Goal: Information Seeking & Learning: Learn about a topic

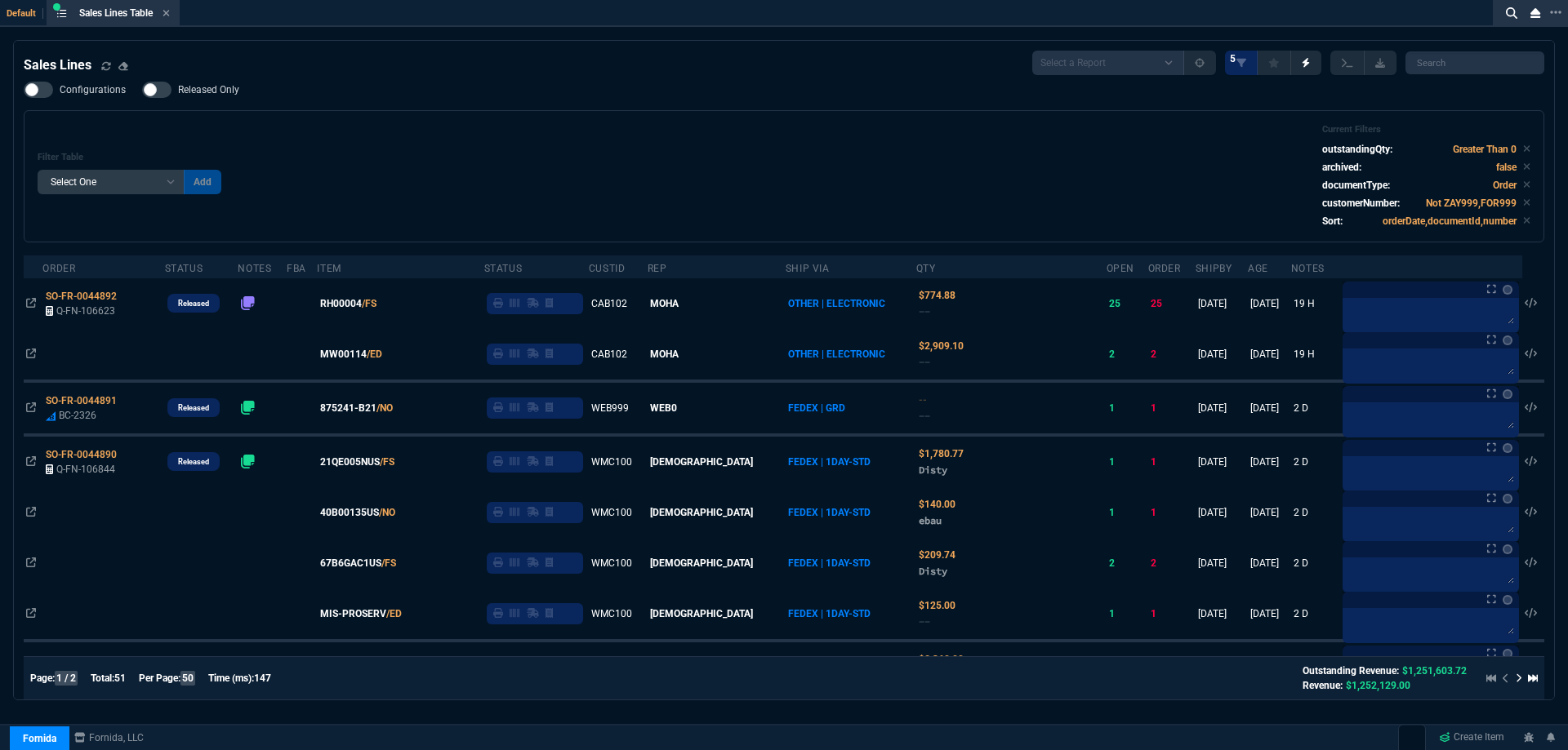
select select
click at [170, 11] on icon at bounding box center [166, 13] width 8 height 9
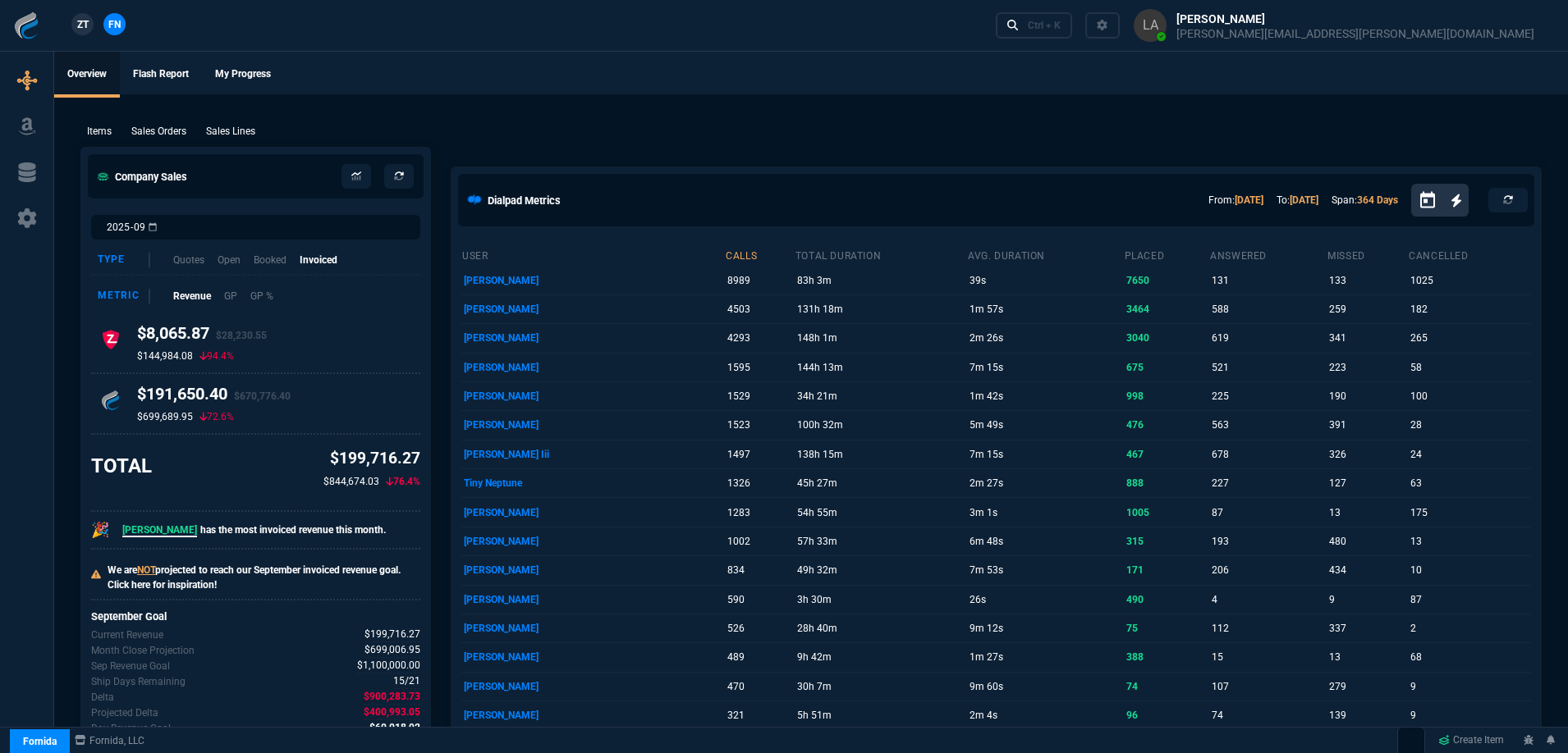
click at [79, 24] on span "ZT" at bounding box center [83, 25] width 11 height 15
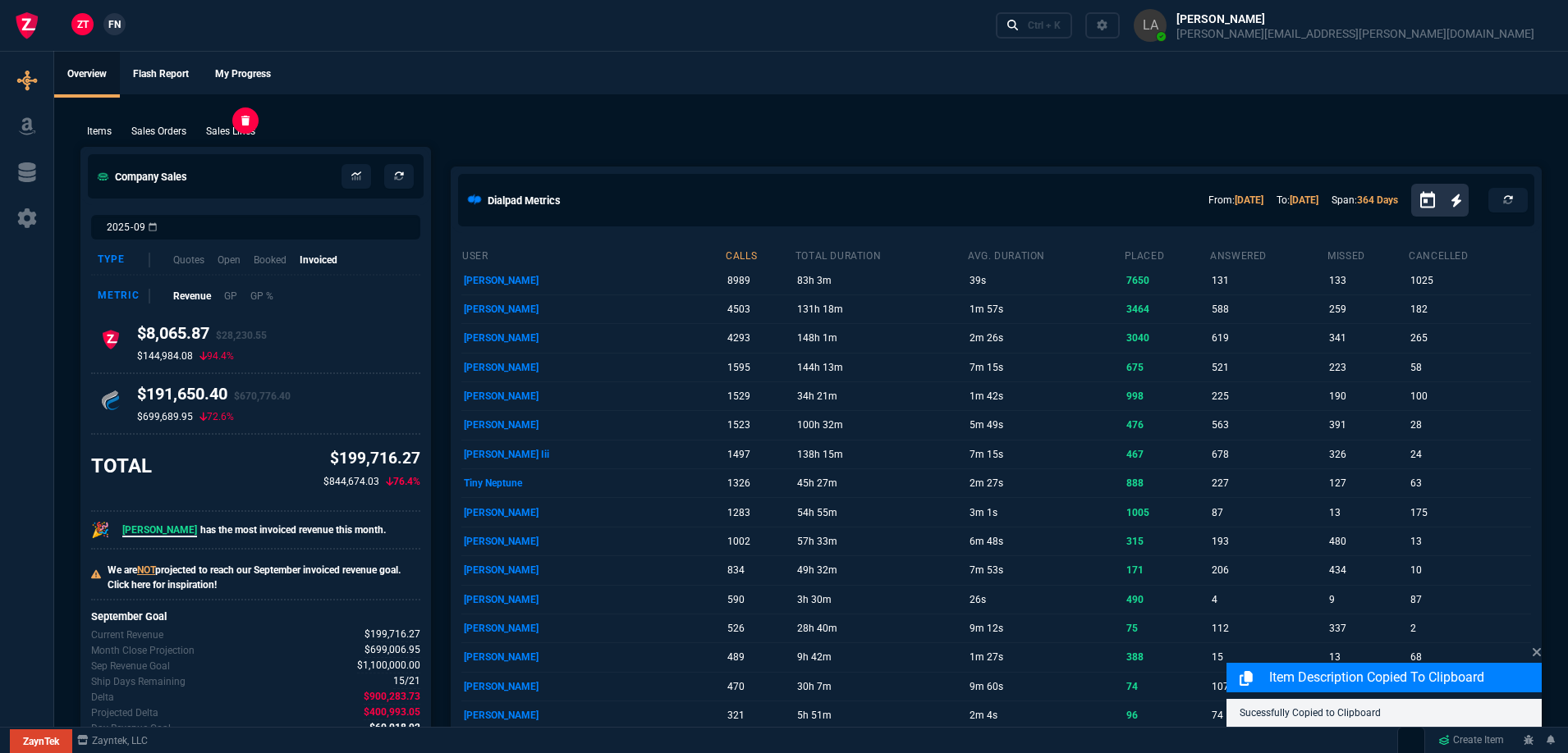
click at [227, 132] on p "Sales Lines" at bounding box center [231, 132] width 49 height 15
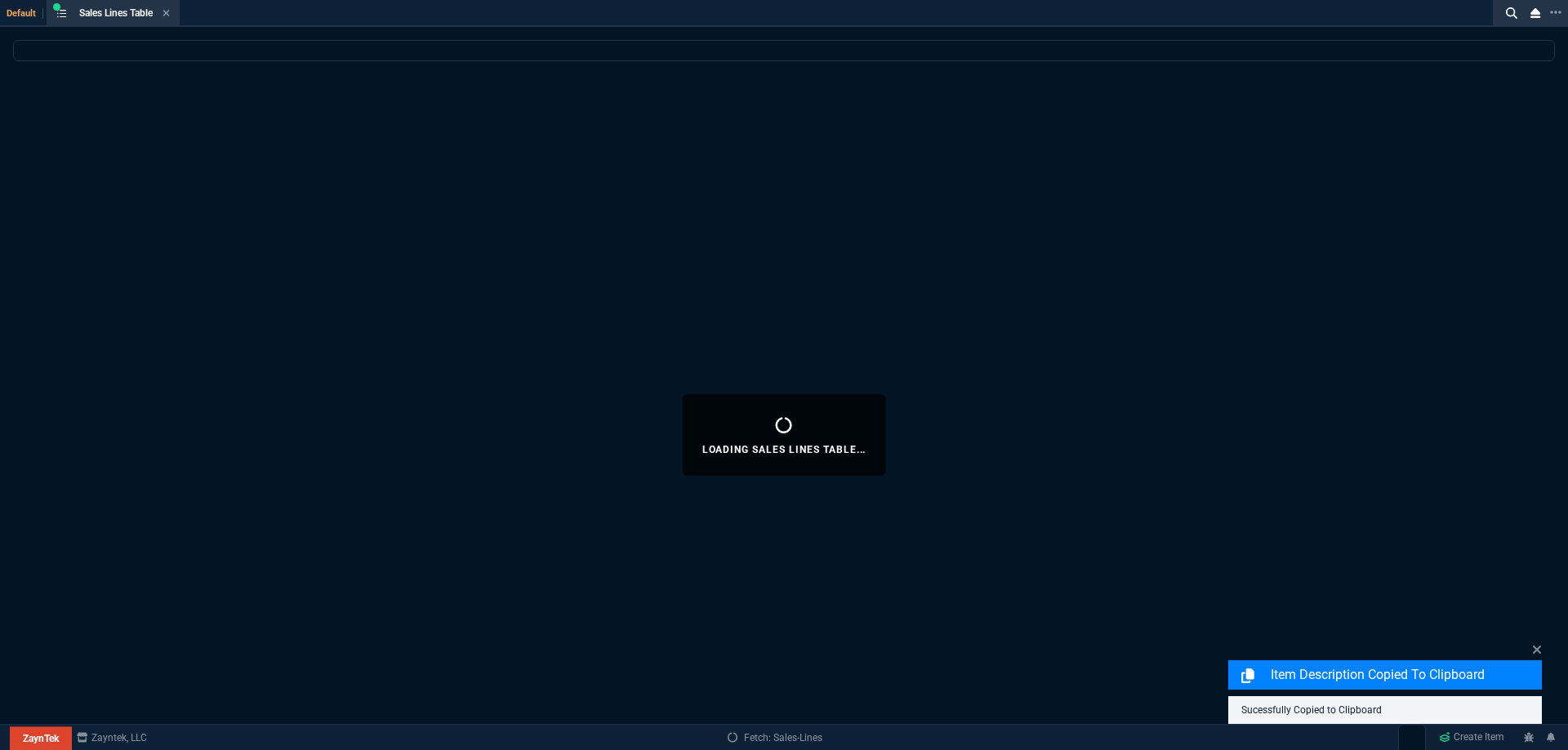
select select
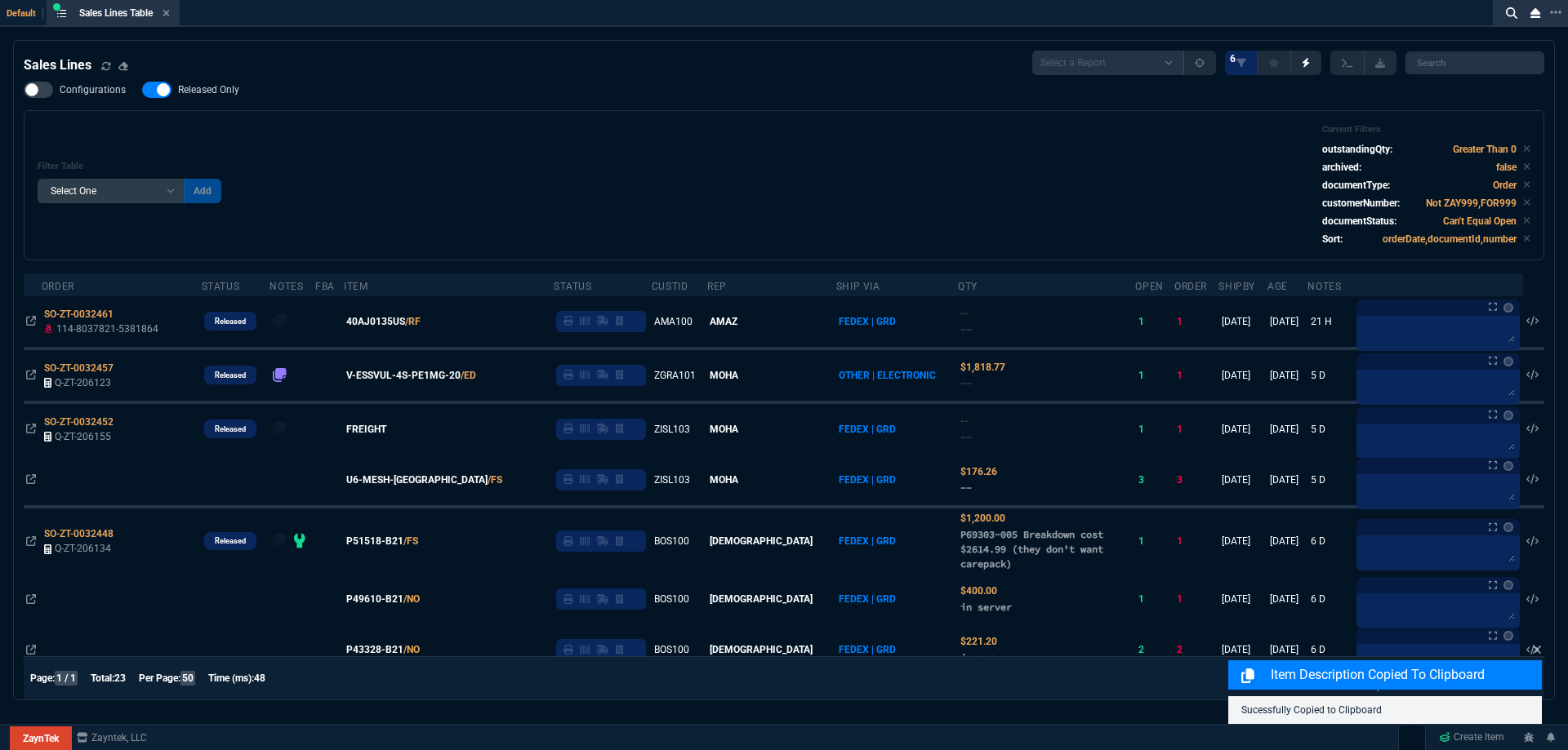
click at [208, 93] on span "Released Only" at bounding box center [209, 90] width 61 height 13
click at [143, 91] on input "Released Only" at bounding box center [142, 90] width 1 height 1
checkbox input "false"
click at [421, 133] on div "Filter Table Select One Add Filter () Age () ATS () Cond (itemVariantCode) Cust…" at bounding box center [784, 186] width 1493 height 123
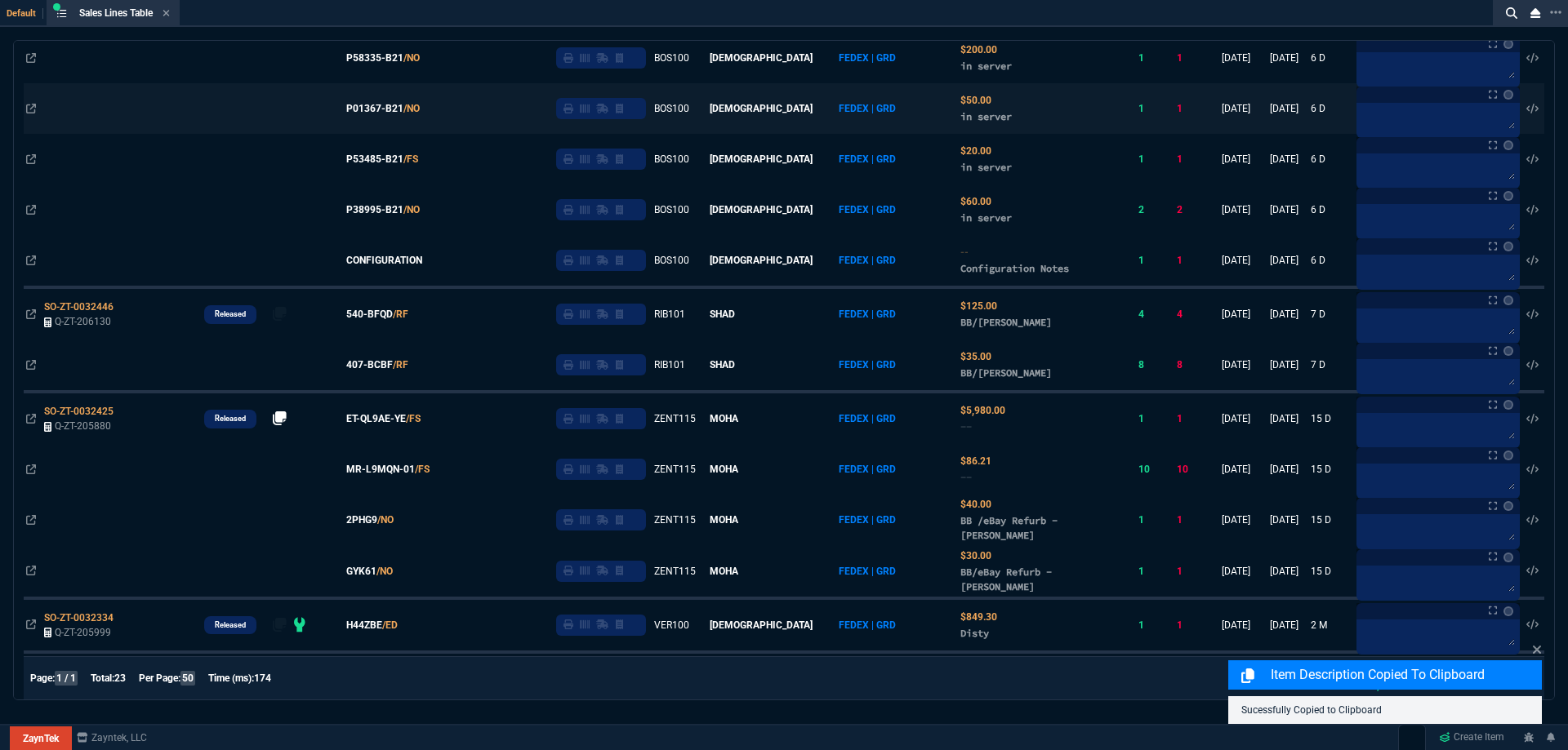
scroll to position [816, 0]
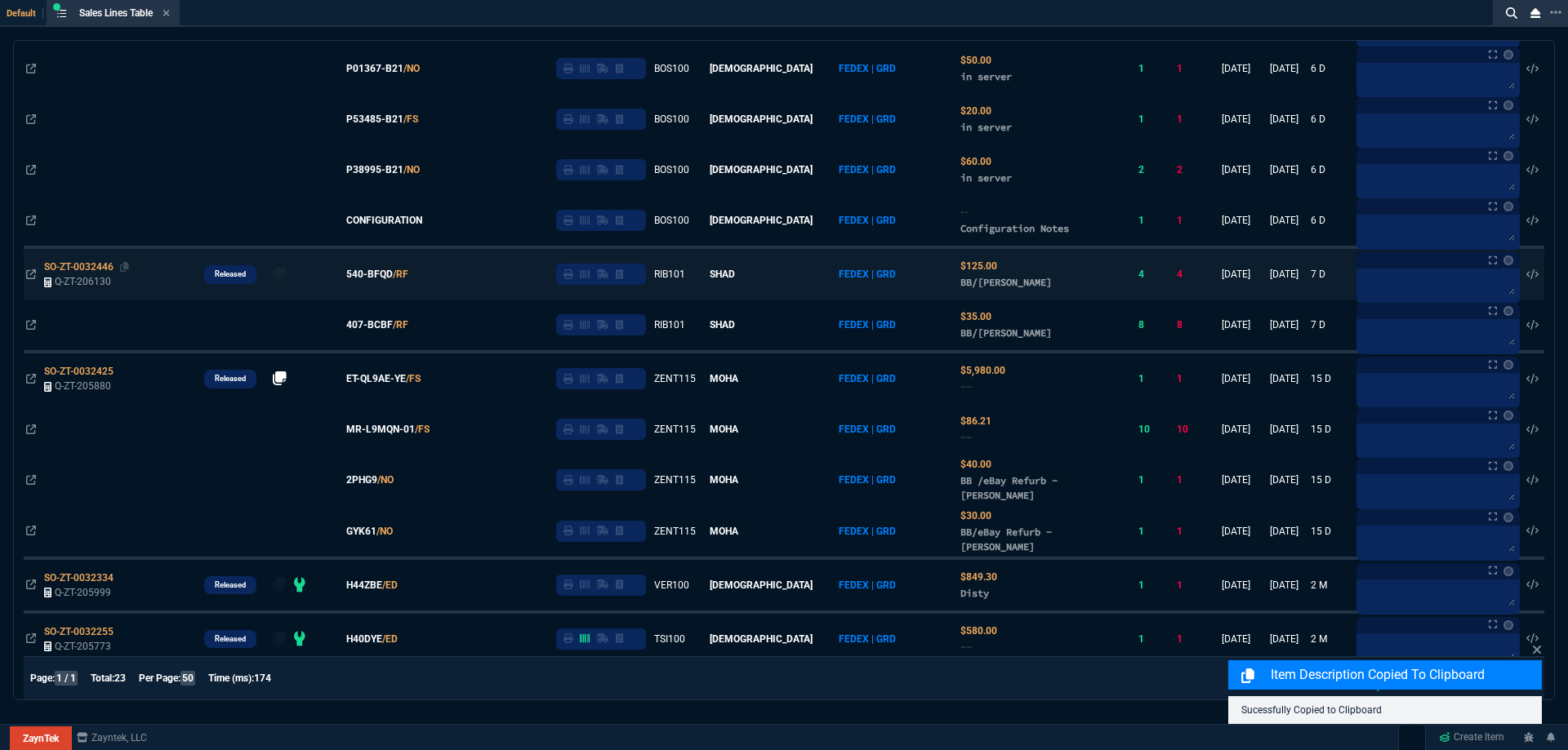
click at [80, 266] on span "SO-ZT-0032446" at bounding box center [79, 267] width 70 height 11
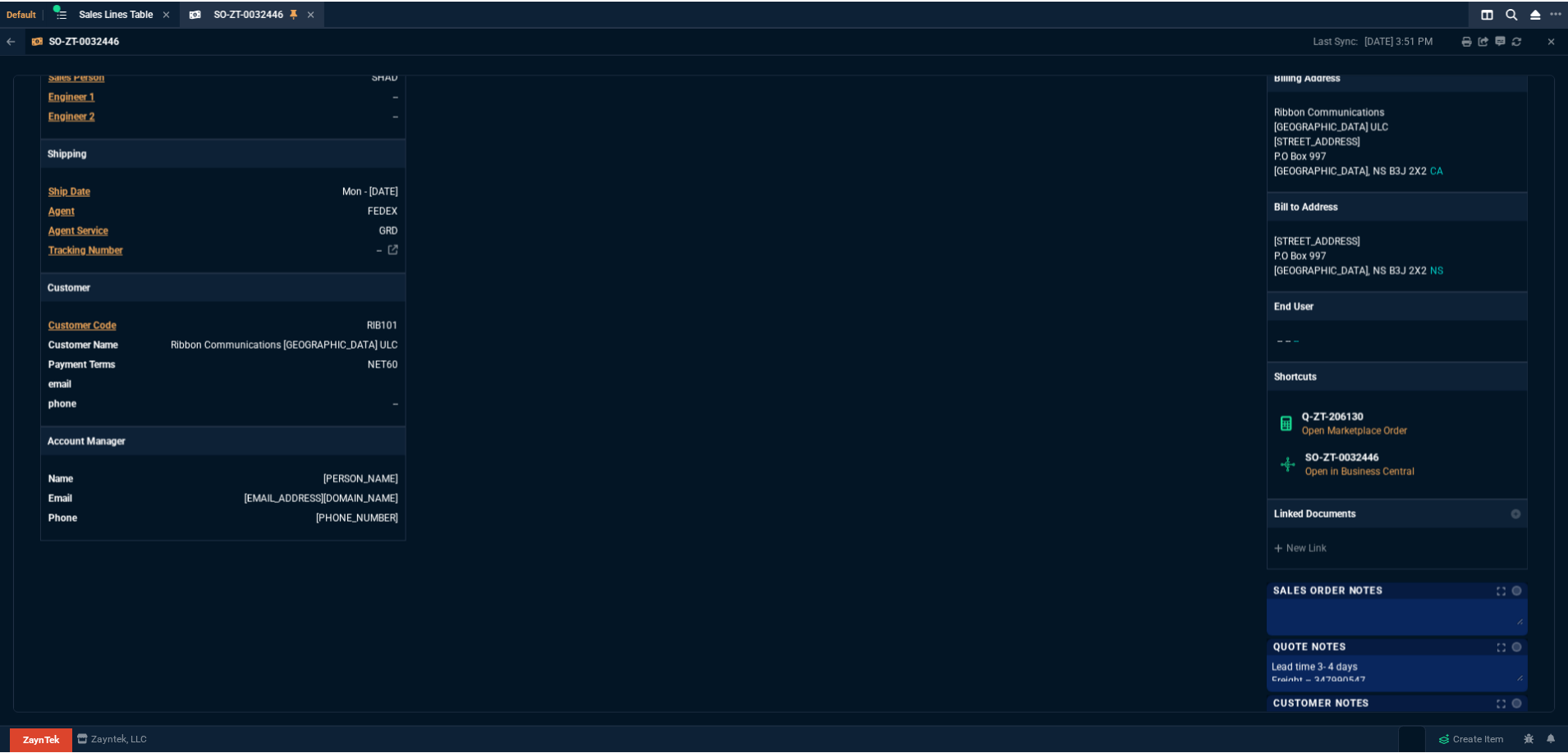
scroll to position [0, 0]
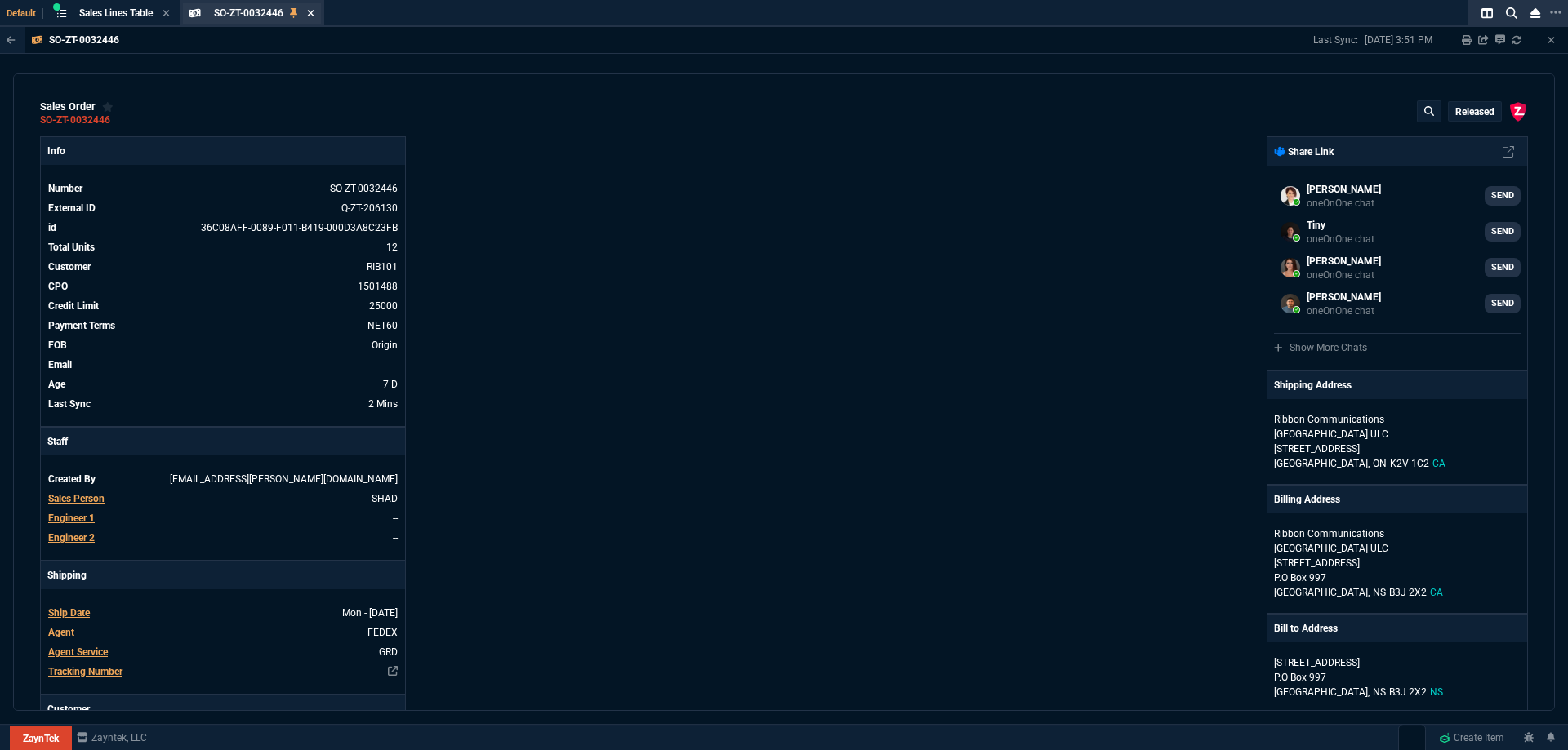
click at [312, 13] on icon at bounding box center [311, 13] width 8 height 9
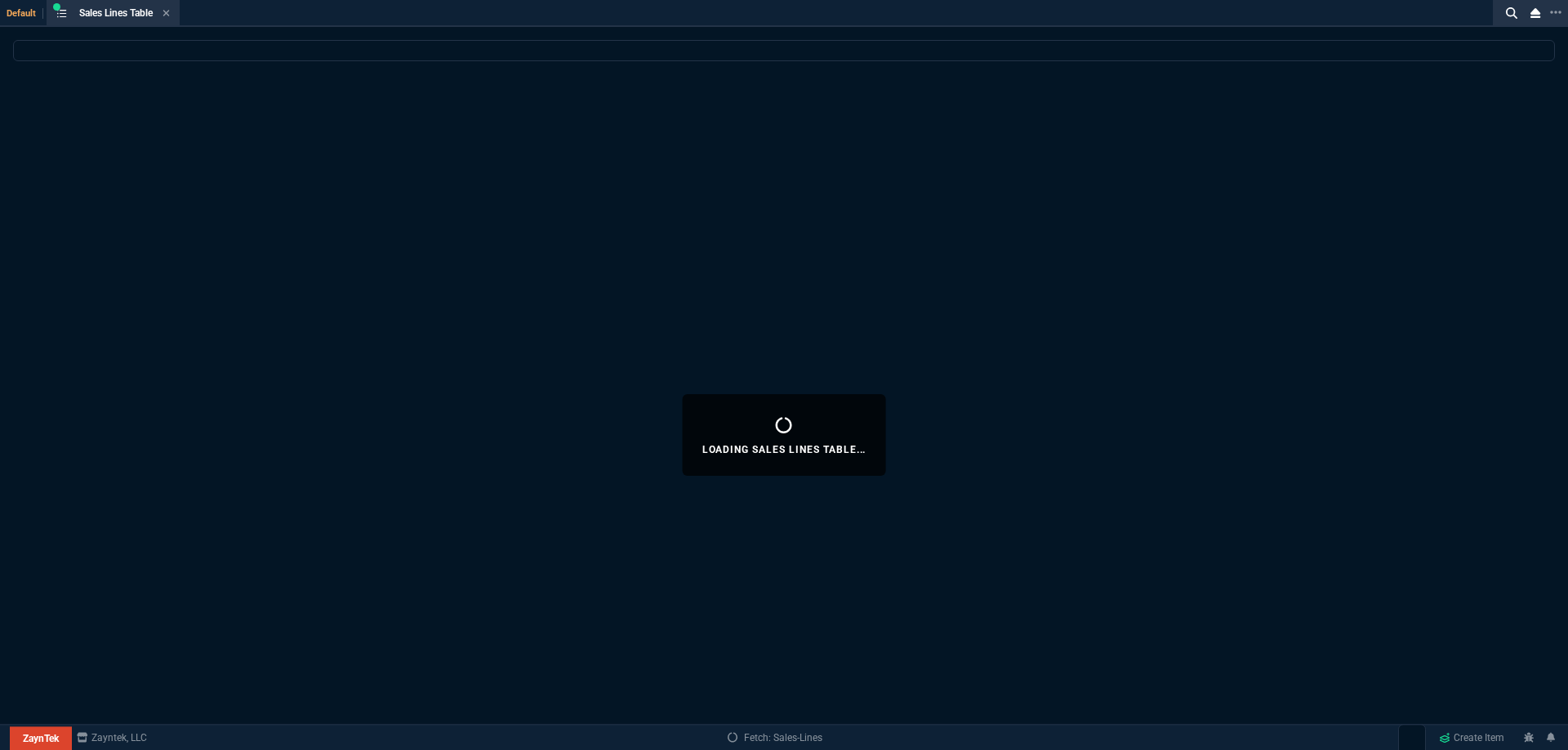
select select
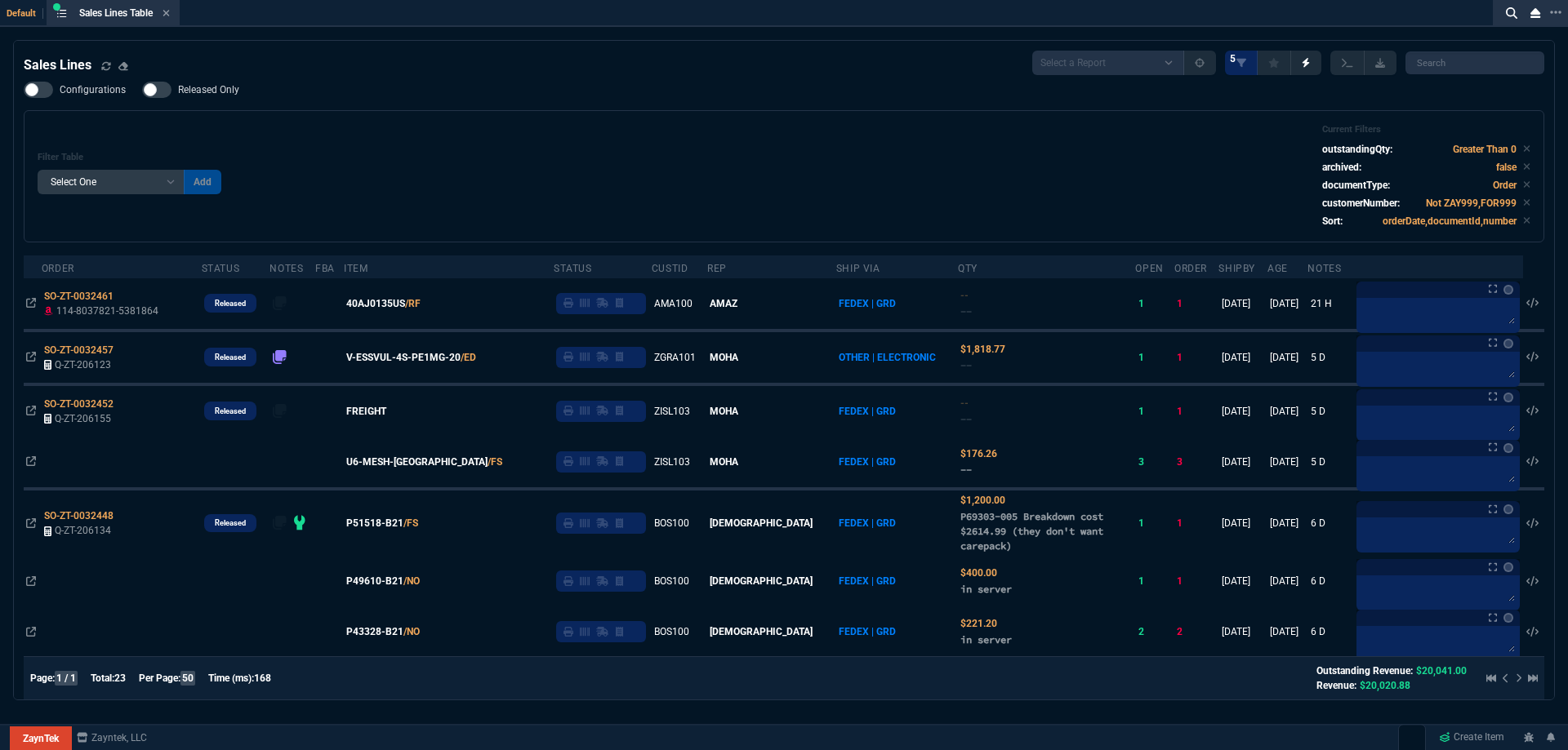
drag, startPoint x: 1365, startPoint y: 33, endPoint x: 1354, endPoint y: 40, distance: 13.0
click at [1364, 33] on div "Default Sales Lines Table Sales Line Sales Lines Select a Report NEW QUERY Soni…" at bounding box center [784, 395] width 1568 height 791
click at [184, 67] on div "Sales Lines Select a Report NEW QUERY SonicWall Sale AMZ (MTD) NEW QUERY INS100…" at bounding box center [784, 63] width 1521 height 25
click at [215, 63] on div "Sales Lines Select a Report NEW QUERY SonicWall Sale AMZ (MTD) NEW QUERY INS100…" at bounding box center [784, 63] width 1521 height 25
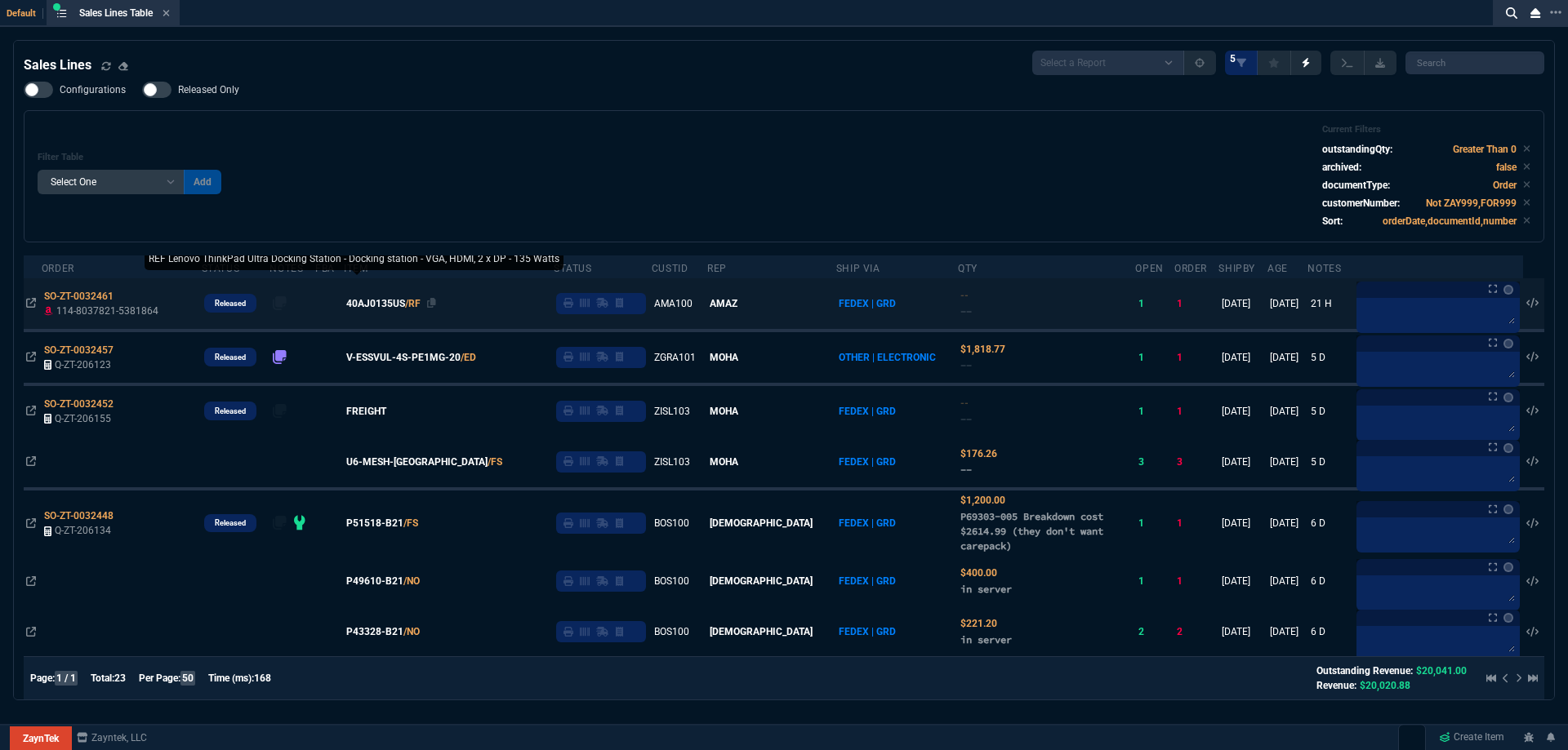
click at [405, 306] on span "40AJ0135US" at bounding box center [376, 304] width 59 height 15
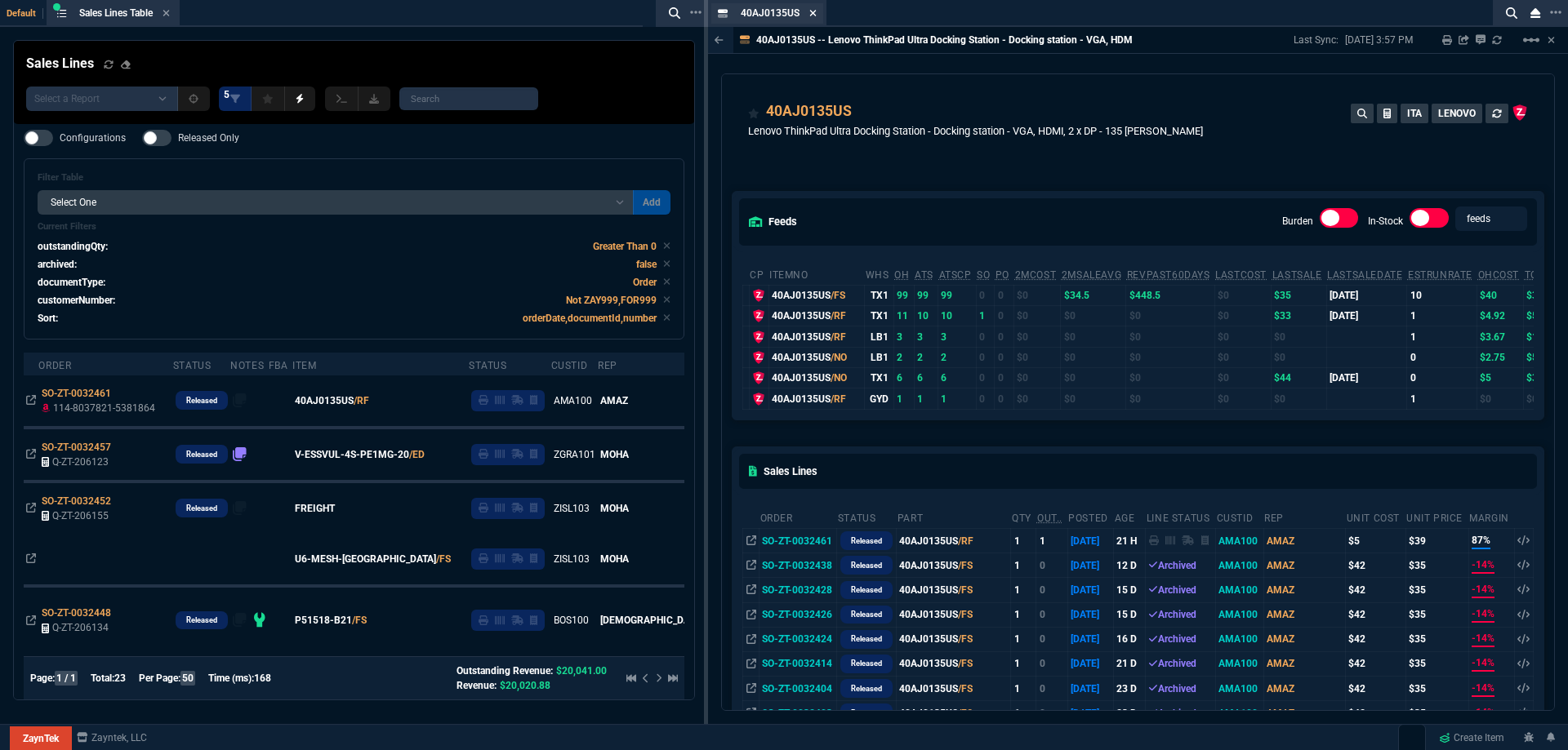
click at [810, 17] on icon at bounding box center [813, 13] width 8 height 9
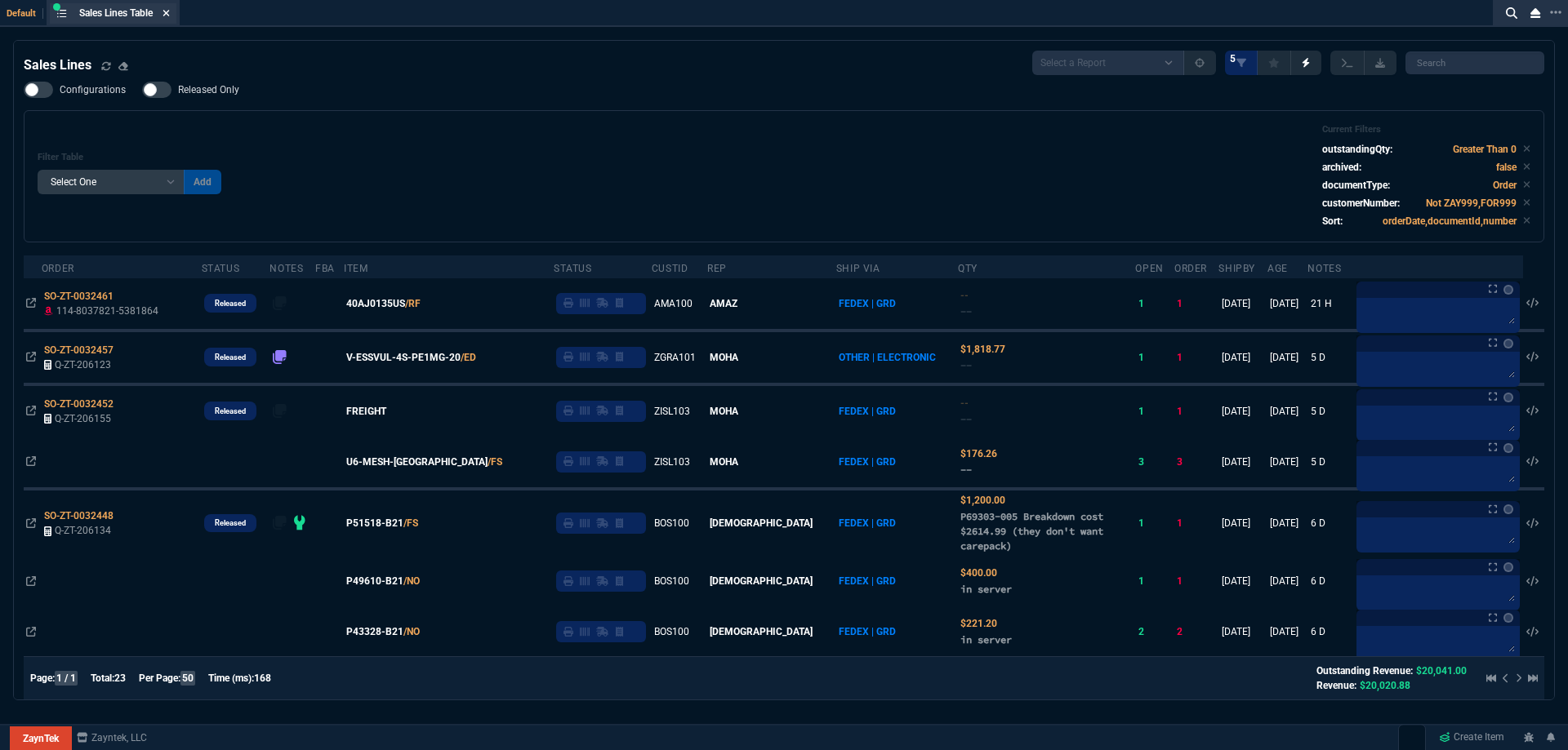
click at [170, 11] on icon at bounding box center [166, 12] width 7 height 7
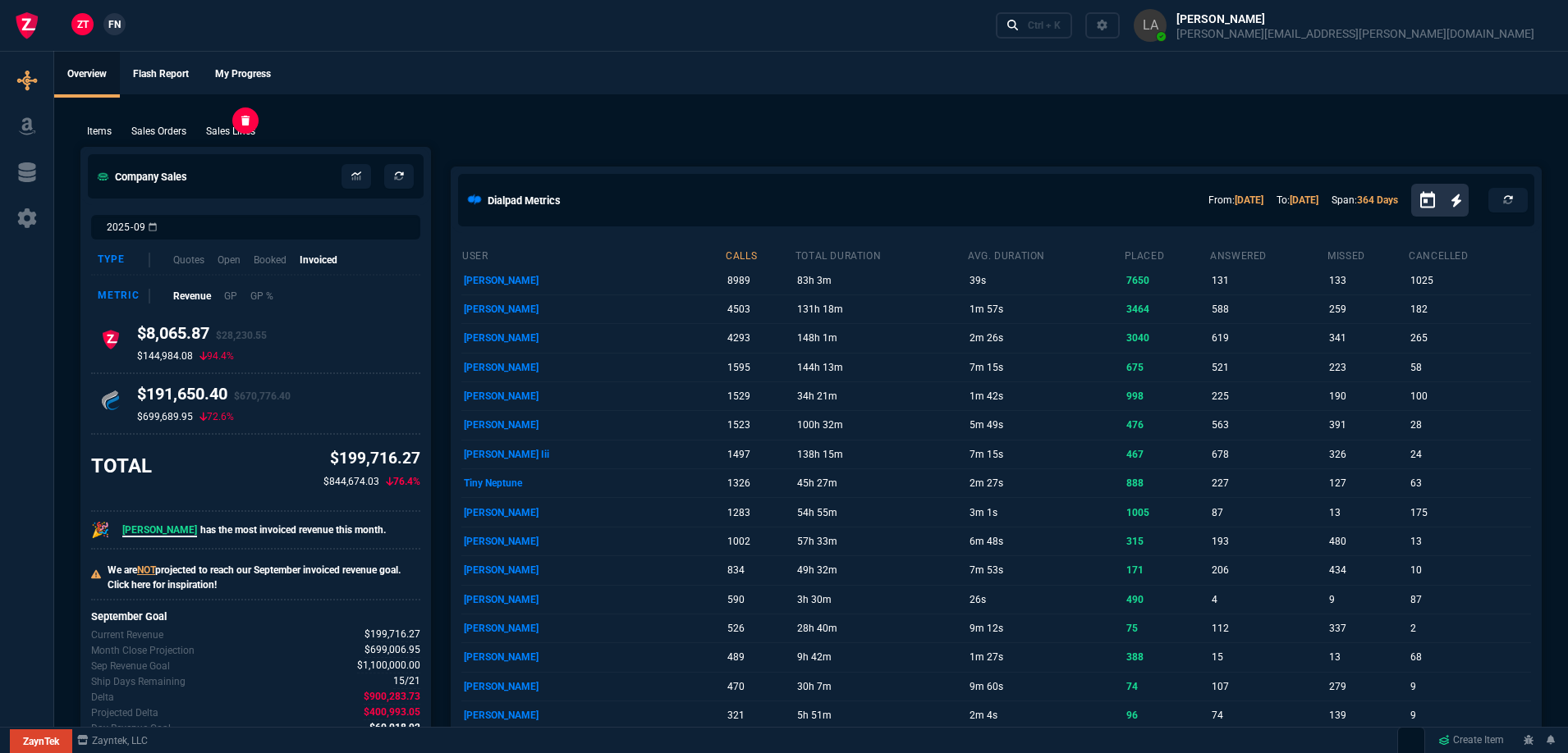
click at [231, 129] on p "Sales Lines" at bounding box center [231, 132] width 49 height 15
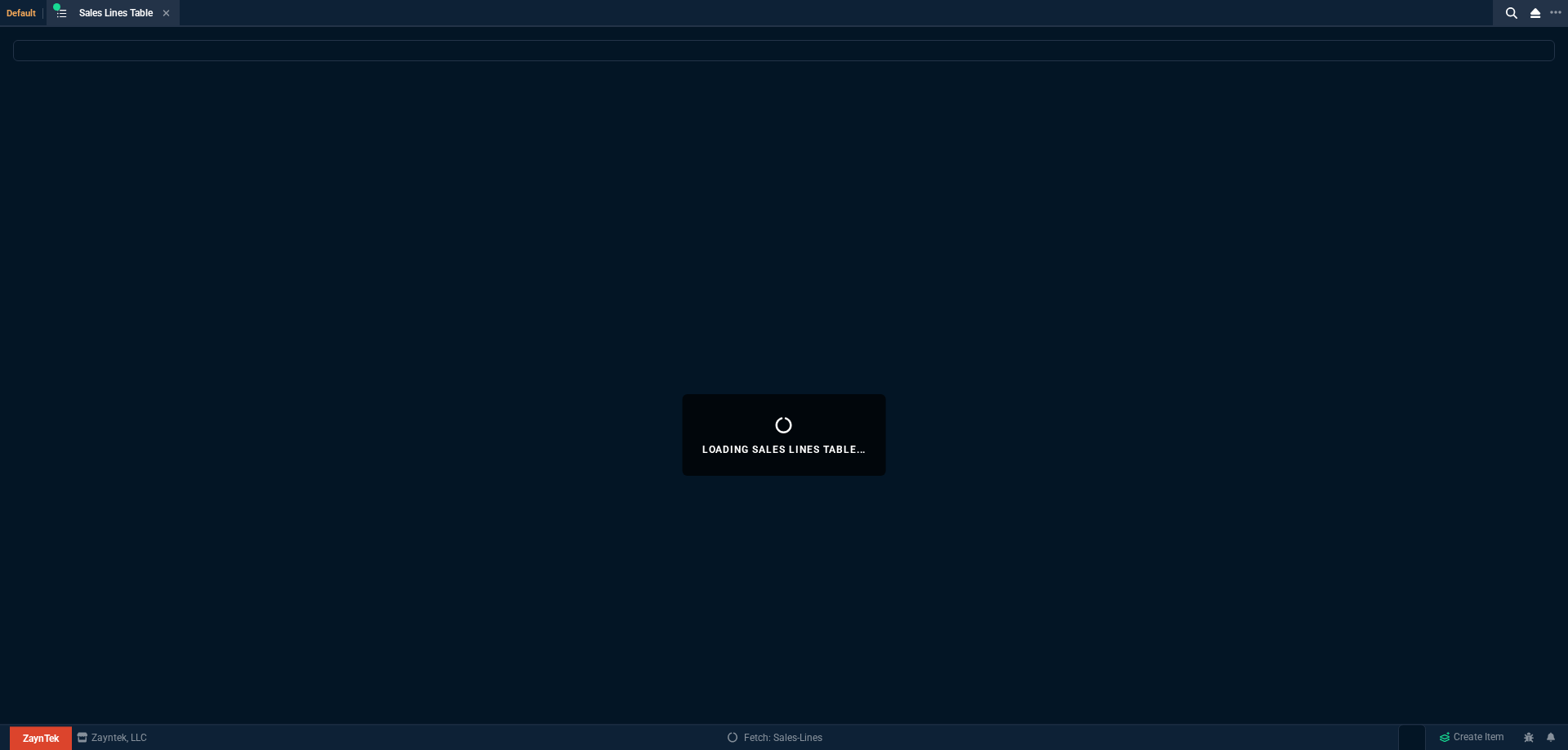
select select
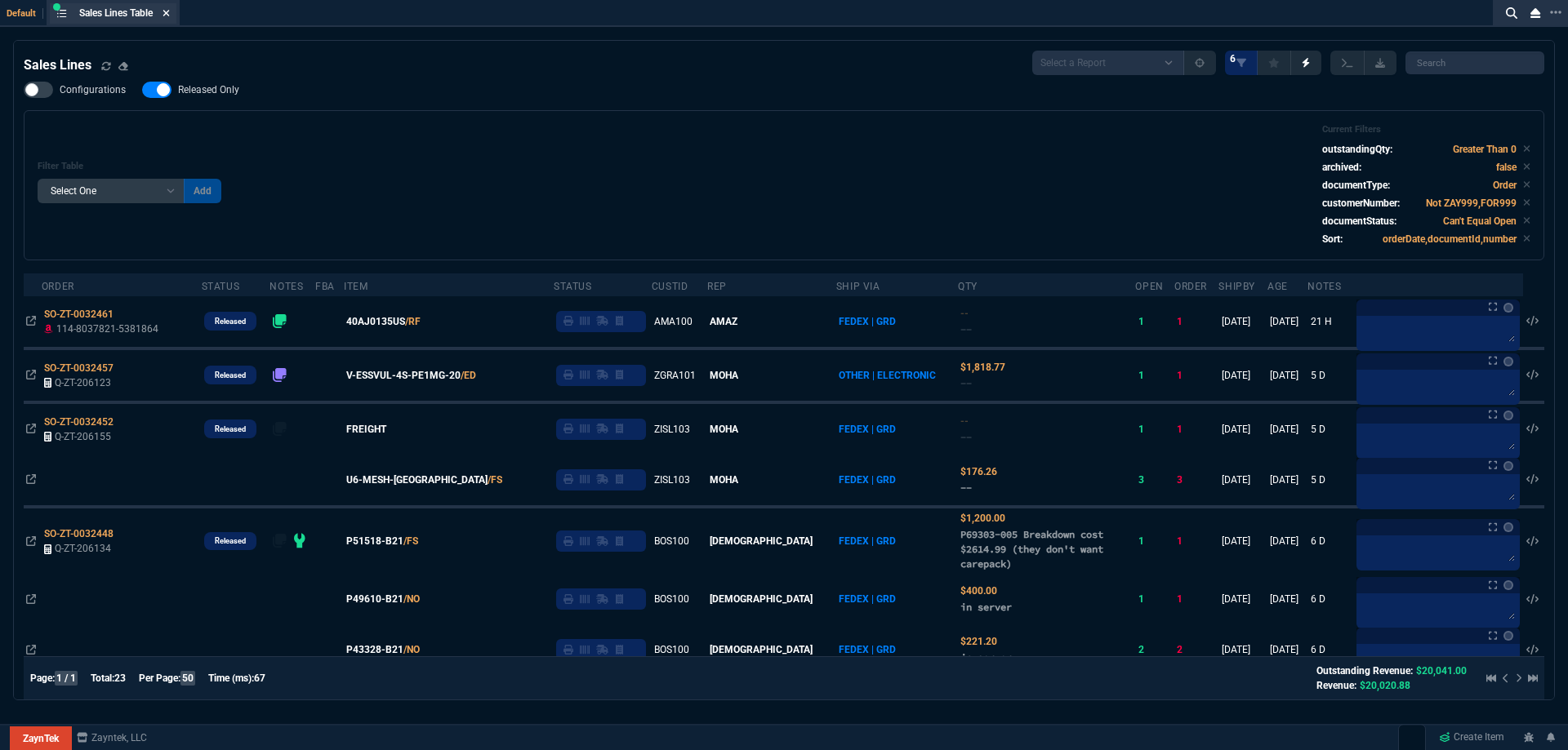
click at [167, 12] on icon at bounding box center [166, 13] width 8 height 9
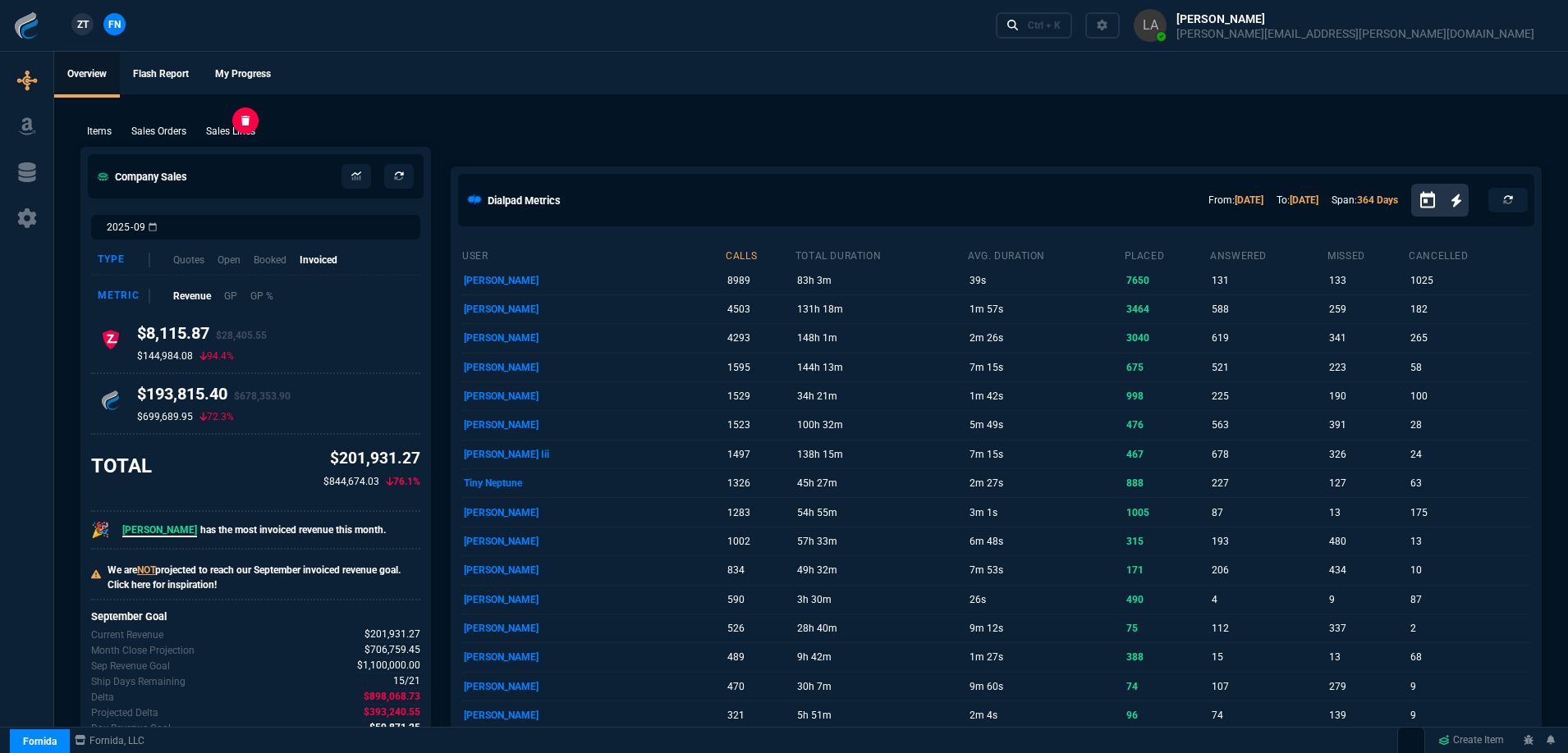
click at [216, 133] on p "Sales Lines" at bounding box center [231, 132] width 49 height 15
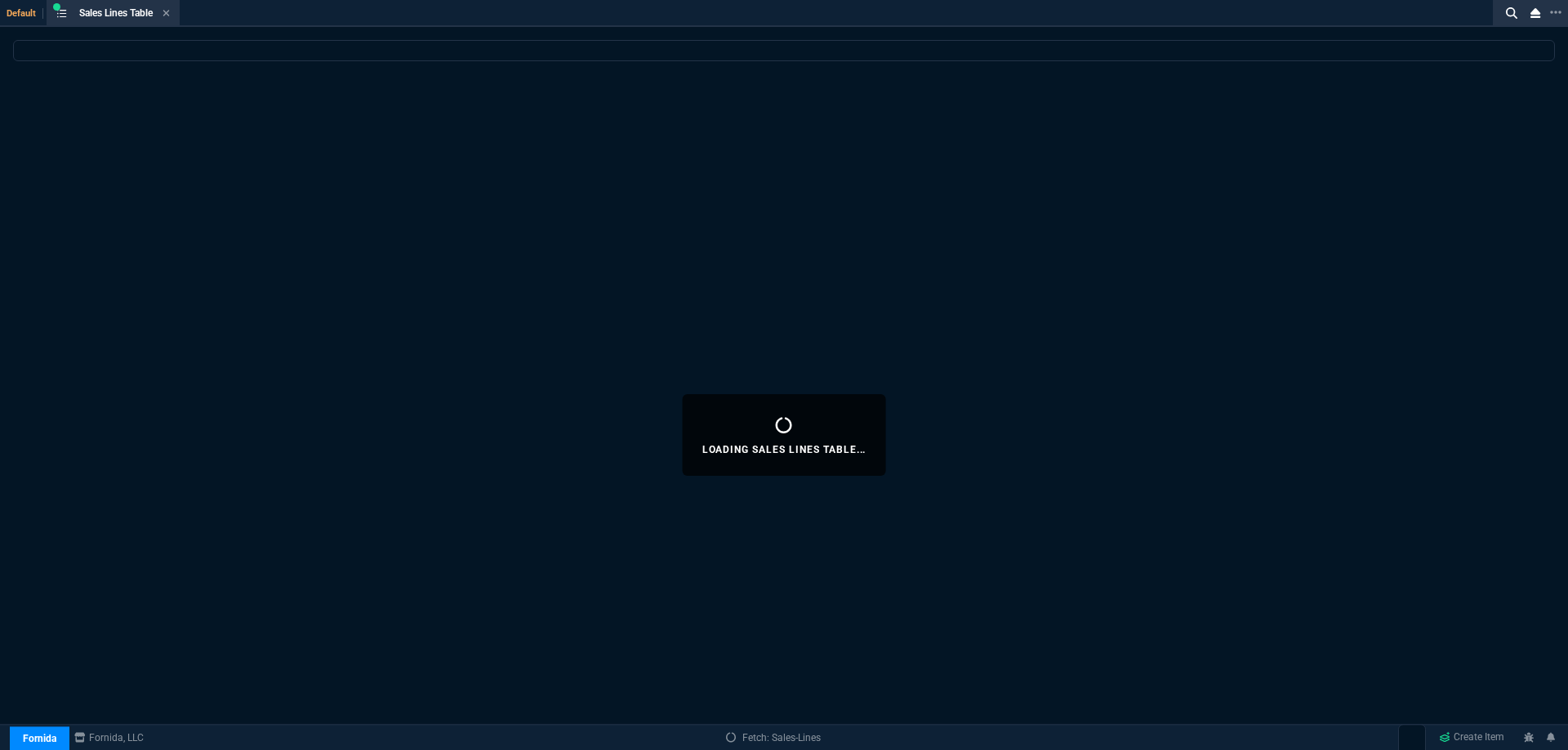
select select
